Goal: Navigation & Orientation: Understand site structure

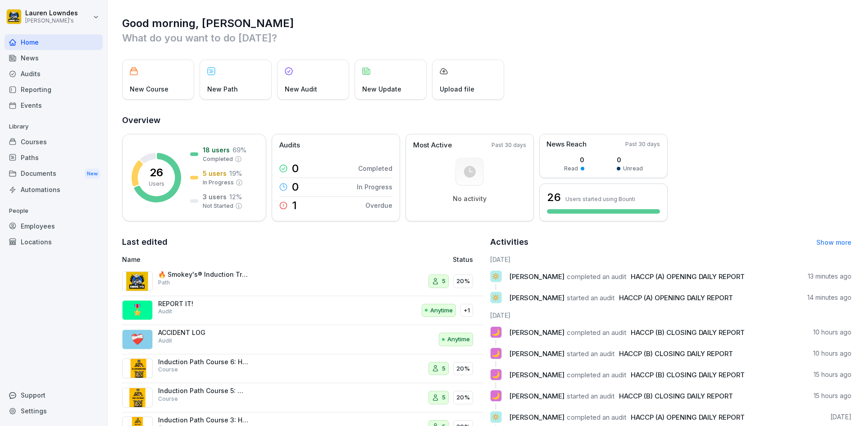
click at [29, 50] on div "News" at bounding box center [54, 58] width 98 height 16
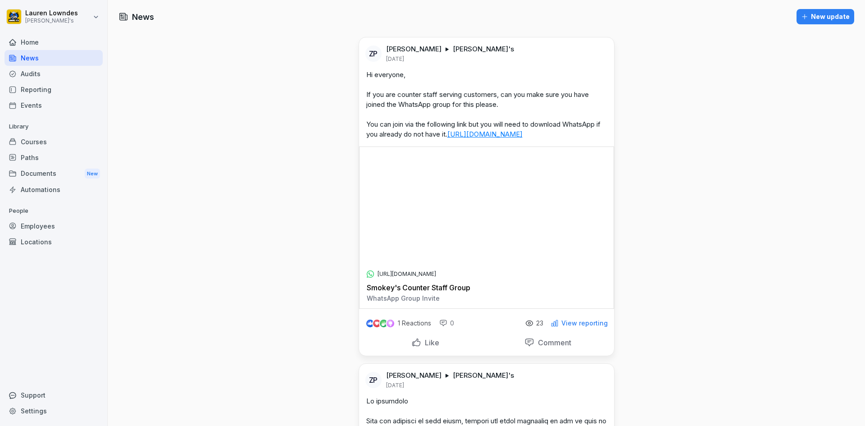
click at [31, 70] on div "Audits" at bounding box center [54, 74] width 98 height 16
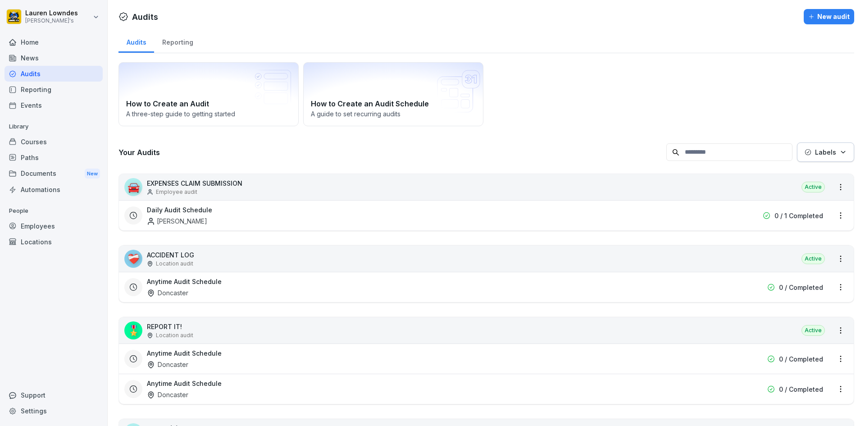
click at [42, 101] on div "Events" at bounding box center [54, 105] width 98 height 16
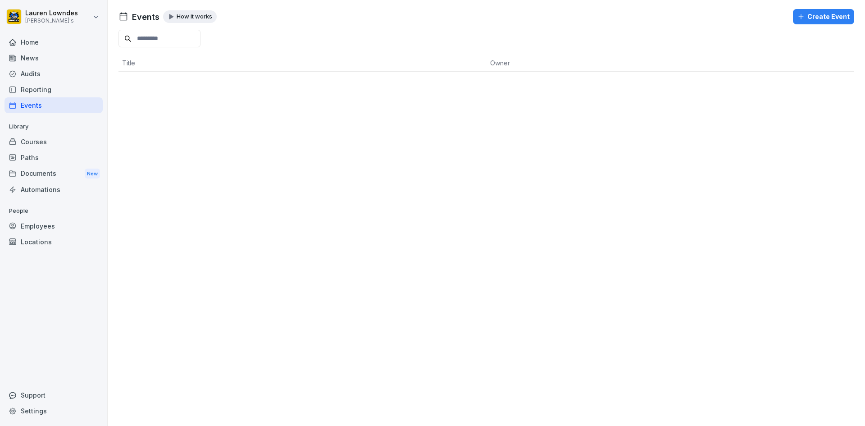
click at [42, 90] on div "Reporting" at bounding box center [54, 90] width 98 height 16
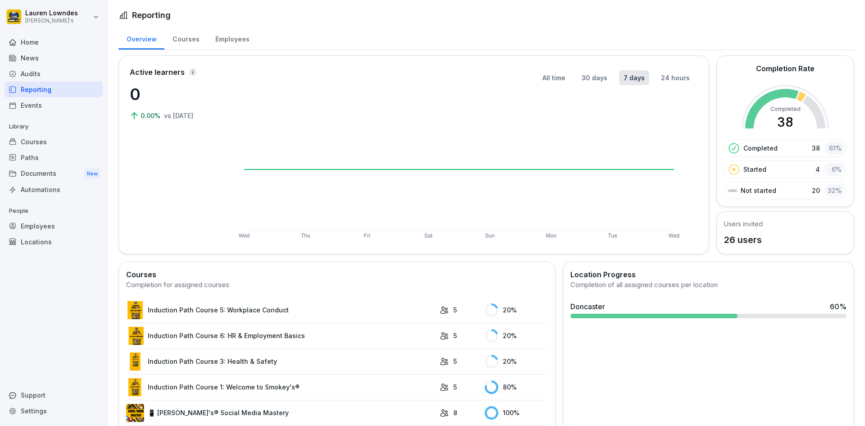
click at [29, 140] on div "Courses" at bounding box center [54, 142] width 98 height 16
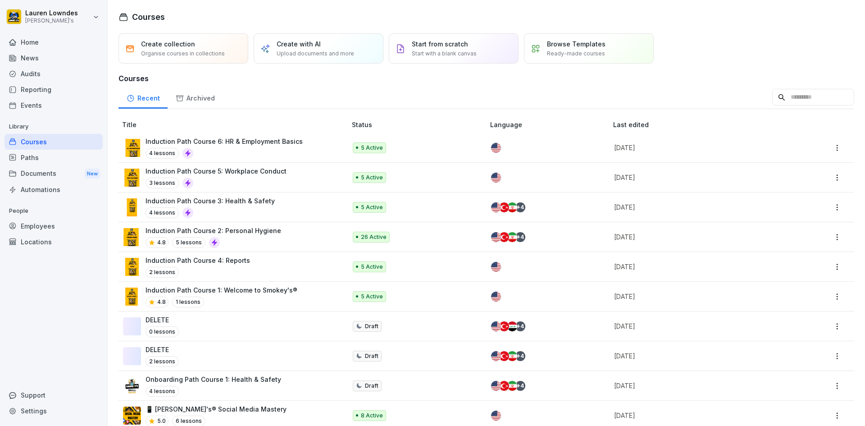
click at [39, 154] on div "Paths" at bounding box center [54, 158] width 98 height 16
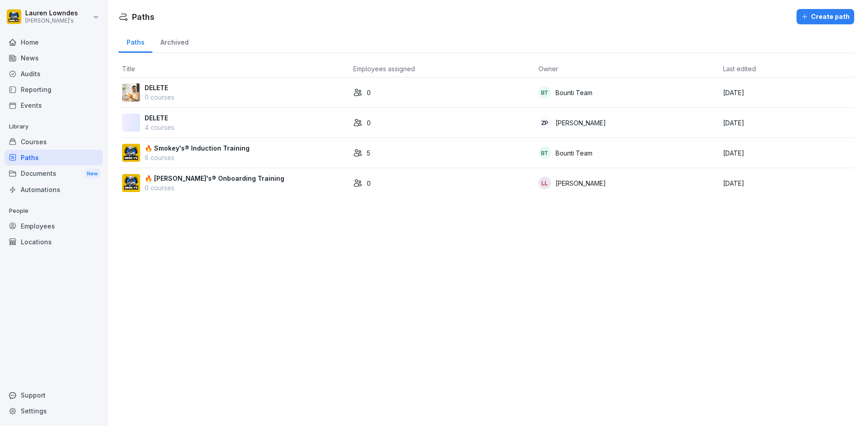
click at [28, 180] on div "Documents New" at bounding box center [54, 173] width 98 height 17
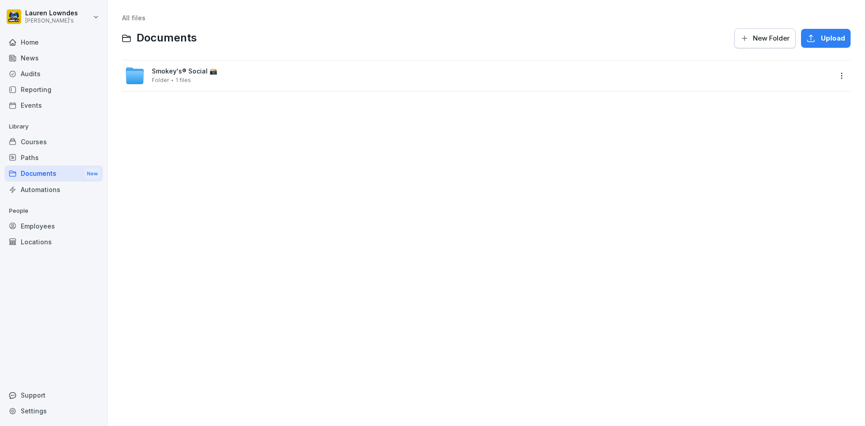
click at [32, 182] on div "Automations" at bounding box center [54, 190] width 98 height 16
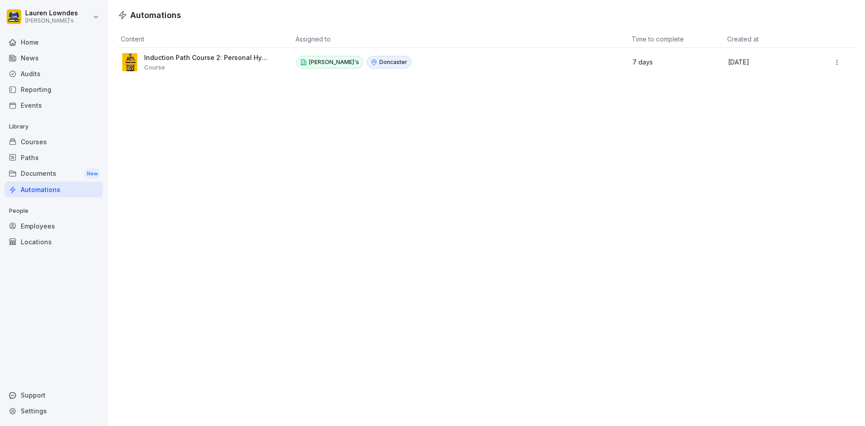
click at [63, 75] on div "Audits" at bounding box center [54, 74] width 98 height 16
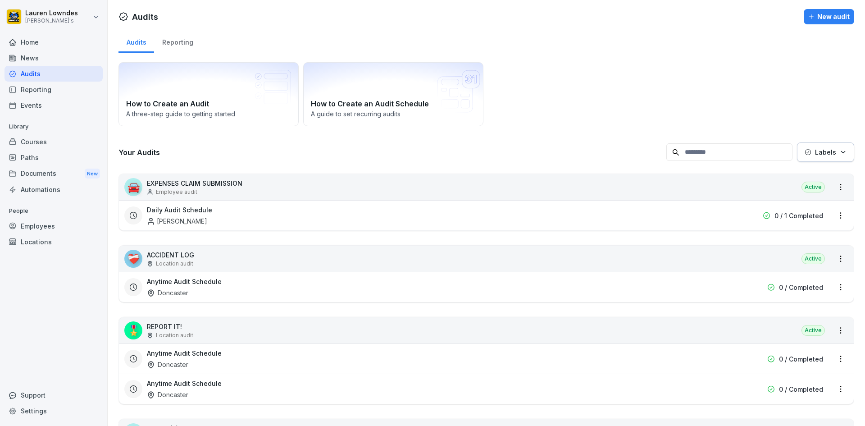
click at [63, 75] on div "Audits" at bounding box center [54, 74] width 98 height 16
click at [44, 231] on div "Employees" at bounding box center [54, 226] width 98 height 16
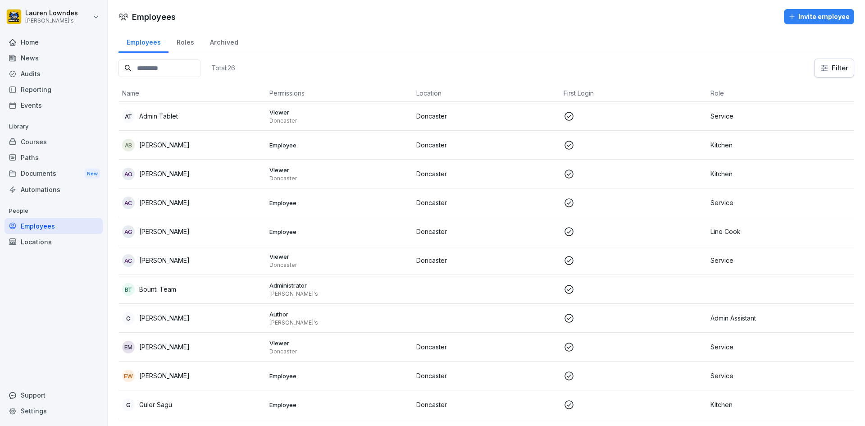
click at [44, 231] on div "Employees" at bounding box center [54, 226] width 98 height 16
click at [44, 241] on div "Locations" at bounding box center [54, 242] width 98 height 16
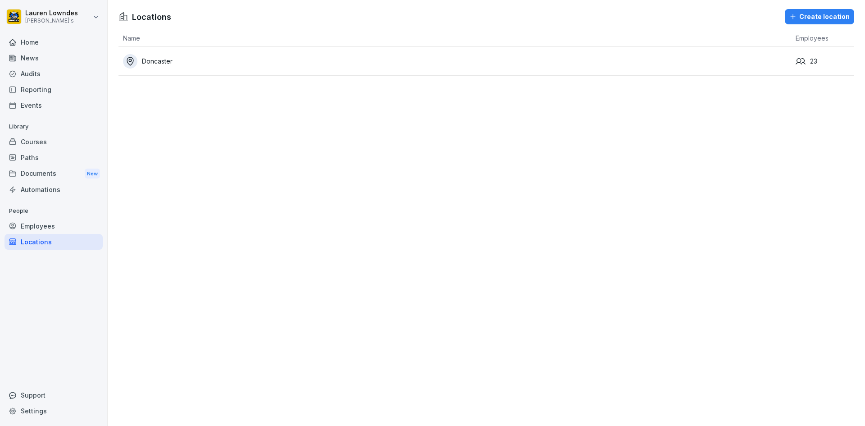
click at [43, 227] on div "Employees" at bounding box center [54, 226] width 98 height 16
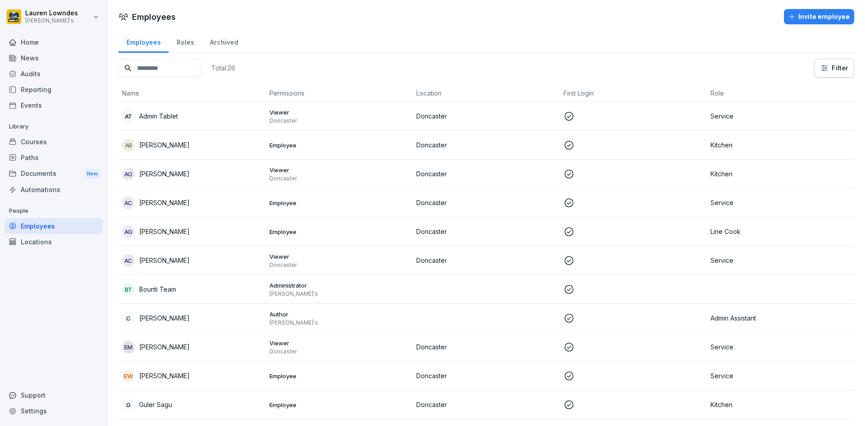
click at [27, 183] on div "Automations" at bounding box center [54, 190] width 98 height 16
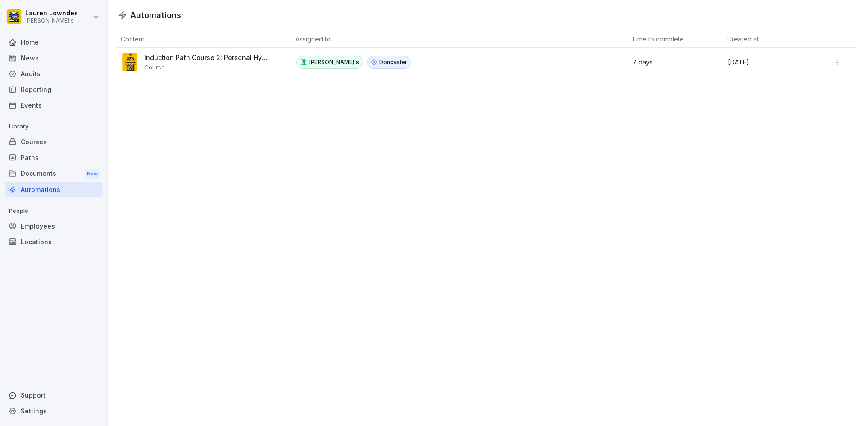
click at [28, 168] on div "Documents New" at bounding box center [54, 173] width 98 height 17
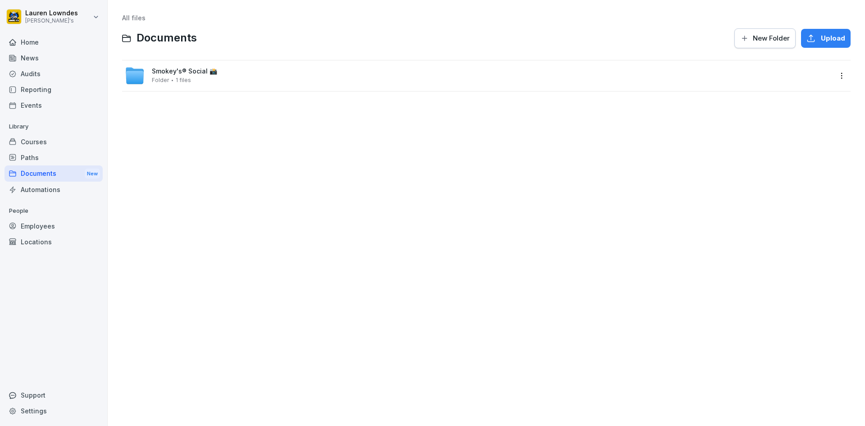
click at [27, 150] on div "Paths" at bounding box center [54, 158] width 98 height 16
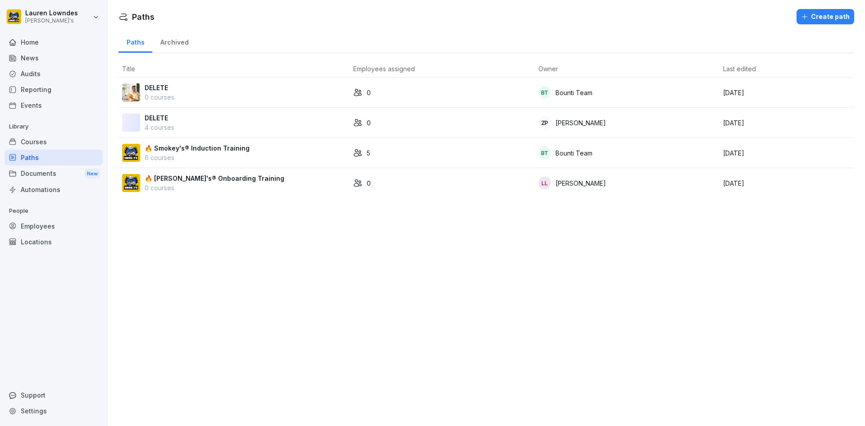
click at [28, 137] on div "Courses" at bounding box center [54, 142] width 98 height 16
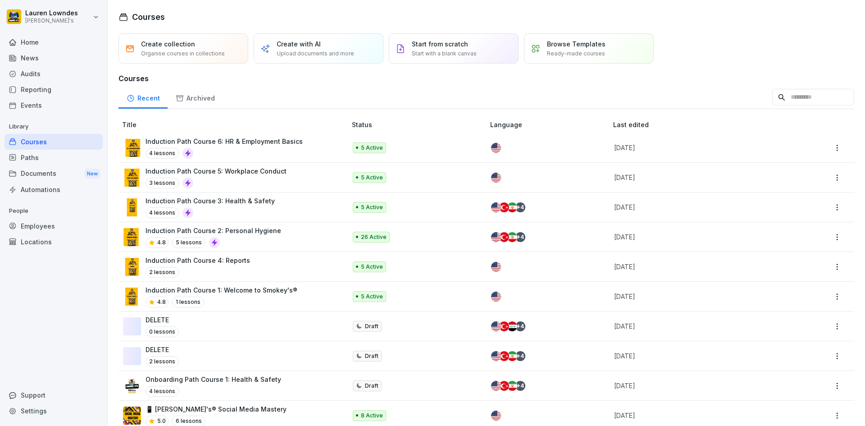
click at [43, 105] on div "Events" at bounding box center [54, 105] width 98 height 16
